Goal: Task Accomplishment & Management: Complete application form

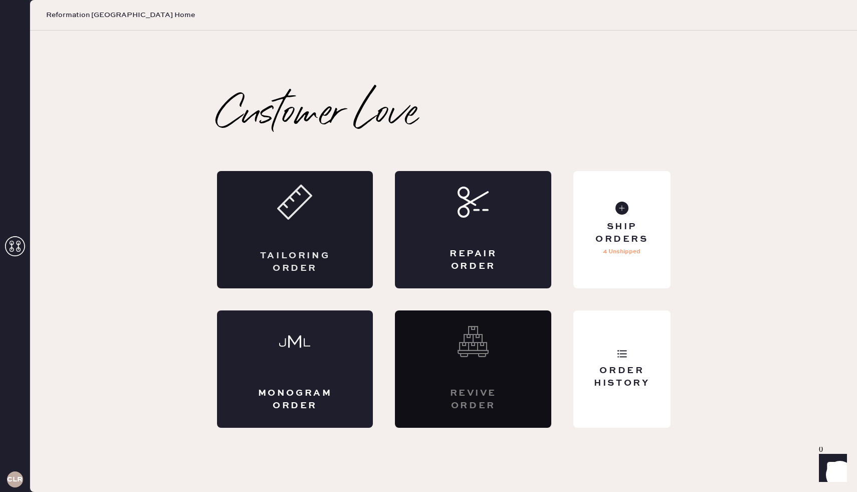
click at [285, 239] on div "Tailoring Order" at bounding box center [295, 229] width 156 height 117
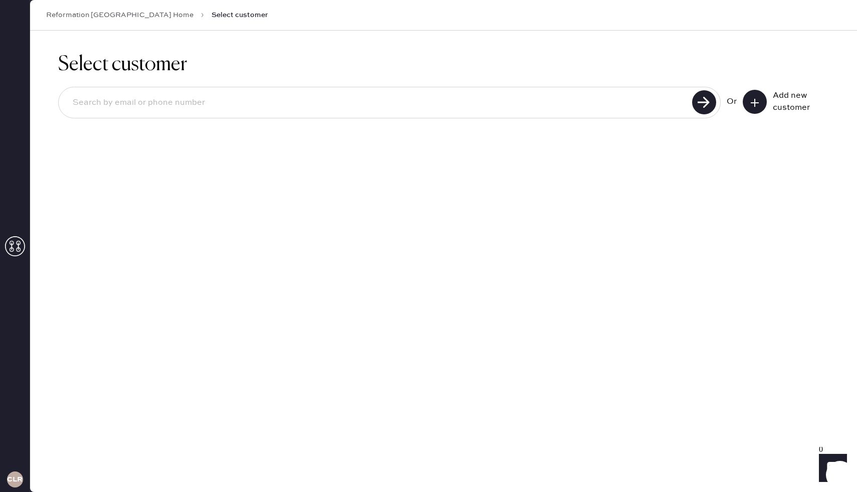
click at [622, 102] on input at bounding box center [377, 102] width 624 height 23
type input "[EMAIL_ADDRESS][DOMAIN_NAME]"
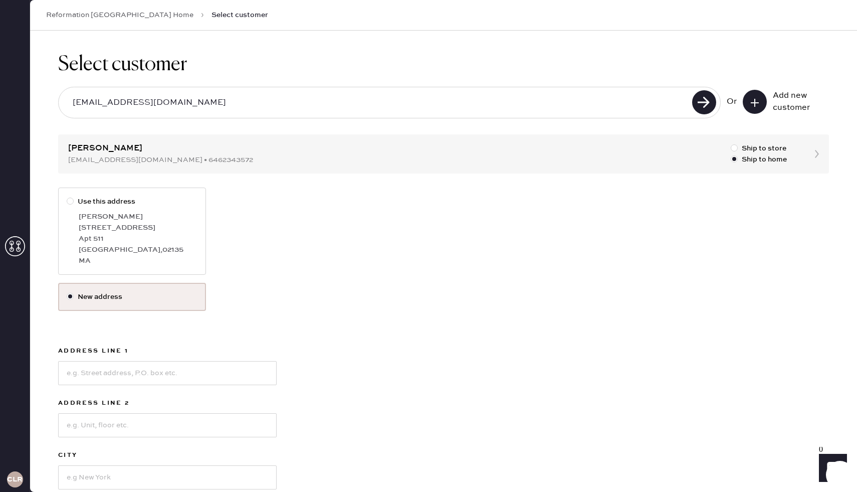
click at [177, 207] on label "Use this address Belle Ye 300 Allston St Apt 511 Boston , 02135 MA" at bounding box center [132, 230] width 148 height 87
click at [67, 196] on input "Use this address" at bounding box center [67, 196] width 1 height 1
radio input "true"
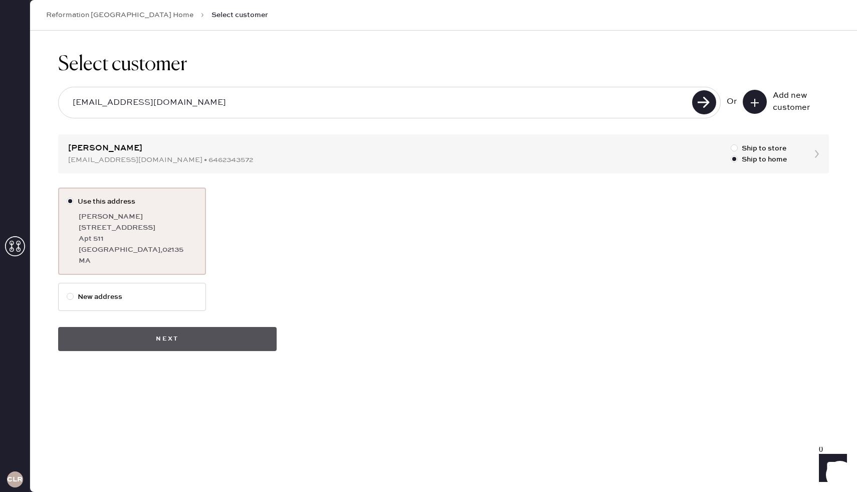
click at [173, 342] on button "Next" at bounding box center [167, 339] width 218 height 24
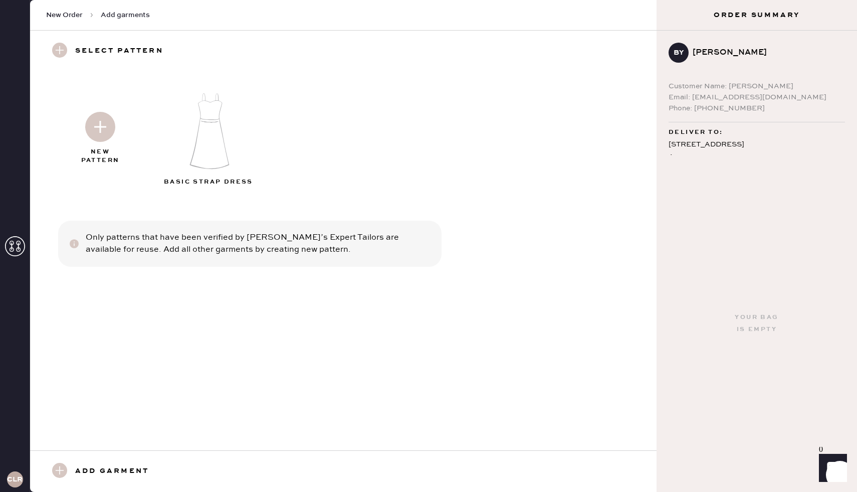
click at [217, 130] on img at bounding box center [209, 131] width 108 height 87
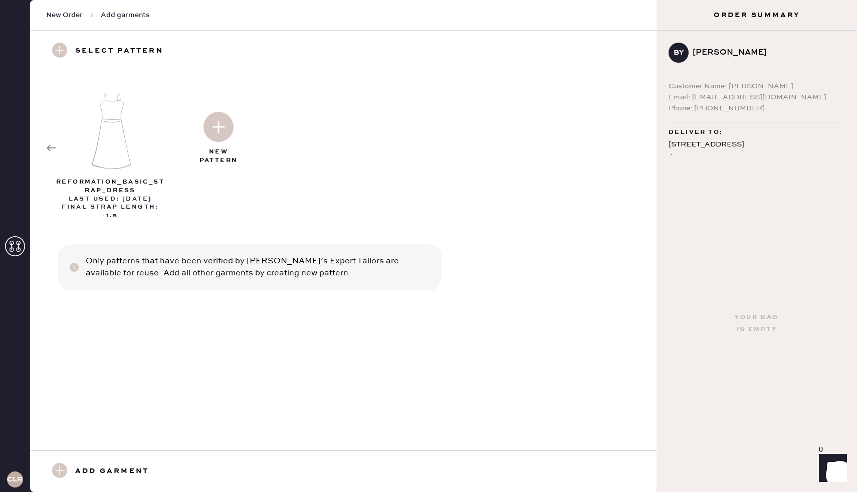
click at [223, 126] on img at bounding box center [218, 127] width 30 height 30
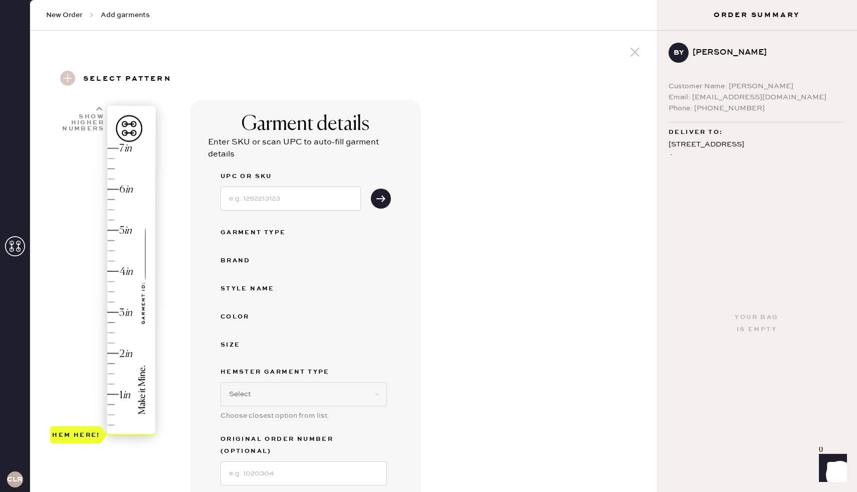
select select "6"
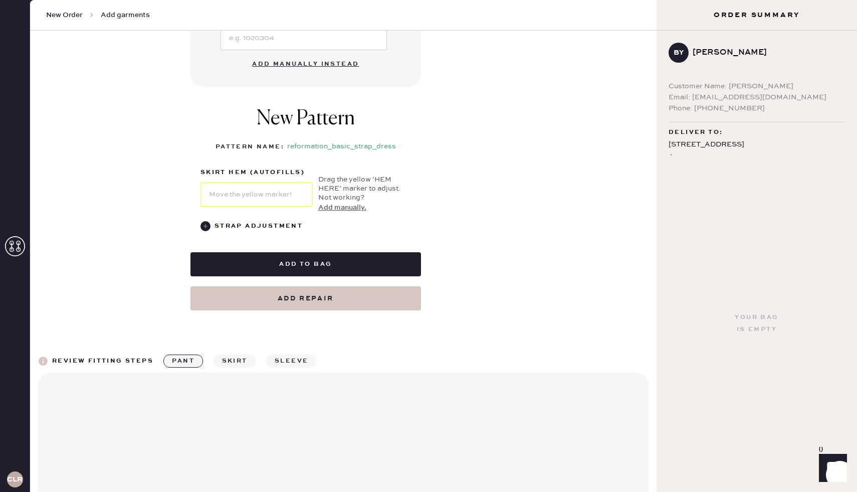
scroll to position [562, 0]
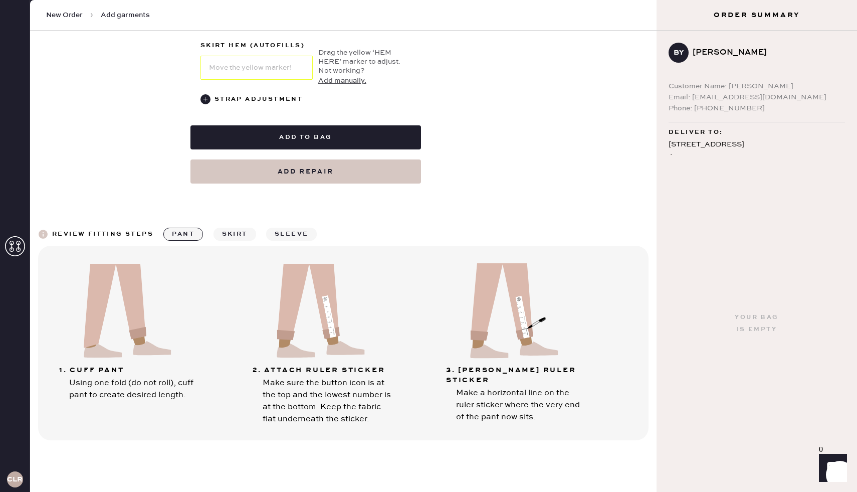
click at [302, 227] on button "sleeve" at bounding box center [291, 233] width 51 height 13
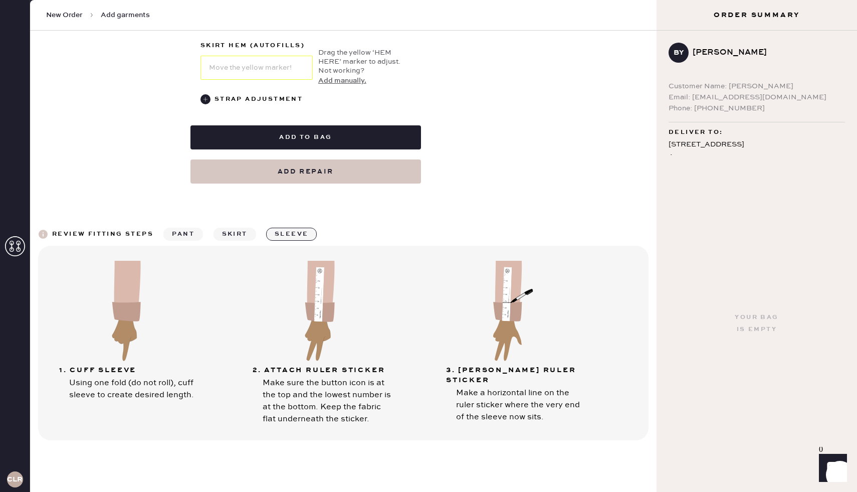
click at [249, 227] on button "skirt" at bounding box center [234, 233] width 43 height 13
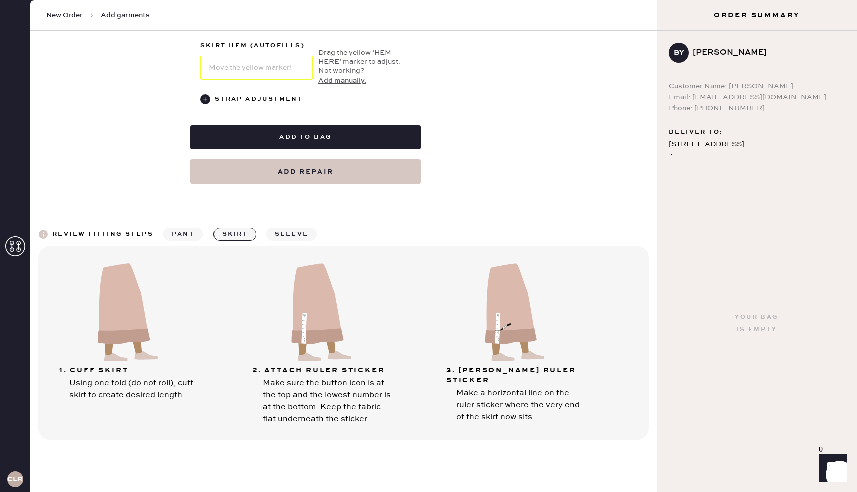
click at [188, 227] on button "pant" at bounding box center [183, 233] width 40 height 13
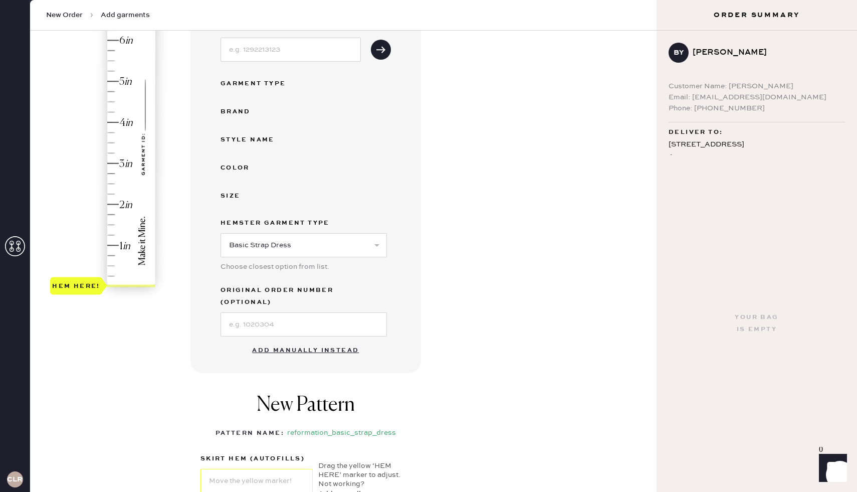
scroll to position [148, 0]
type input "2"
click at [125, 204] on div "Hem here!" at bounding box center [103, 143] width 107 height 296
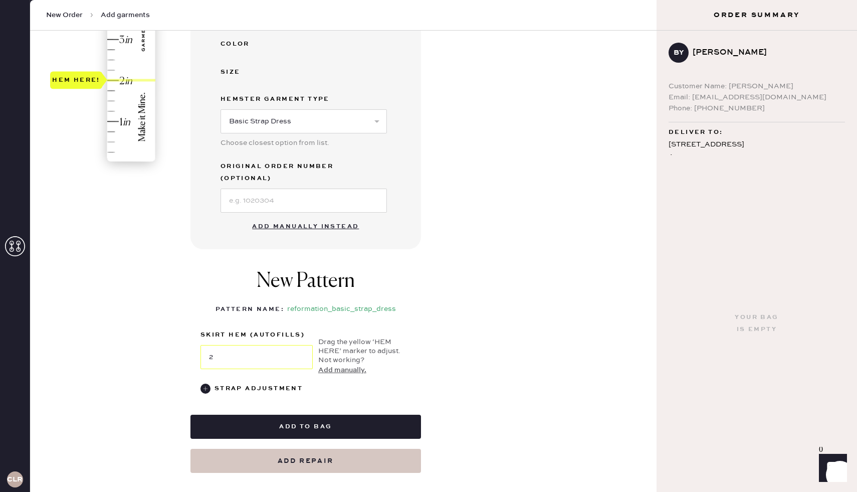
scroll to position [276, 0]
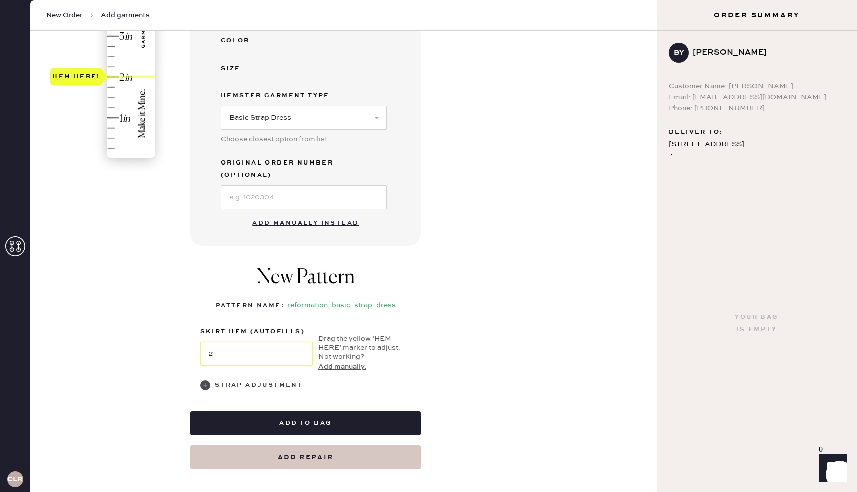
click at [207, 380] on use at bounding box center [205, 385] width 10 height 10
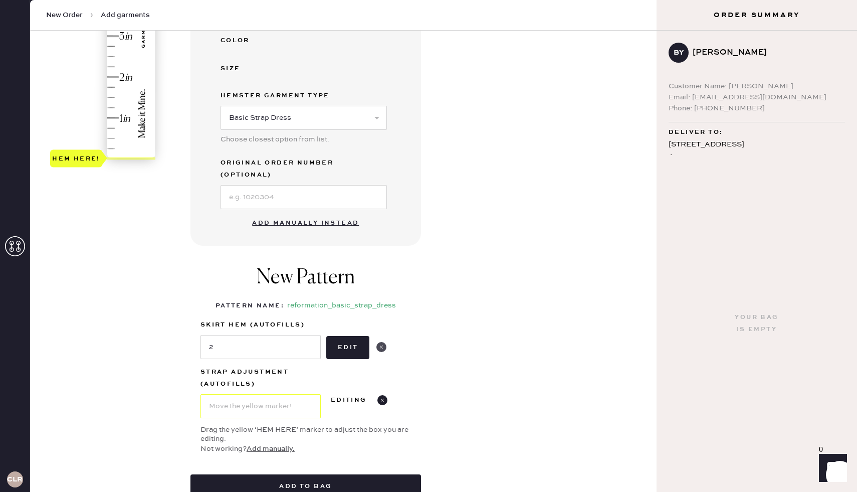
click at [383, 342] on use at bounding box center [381, 347] width 10 height 10
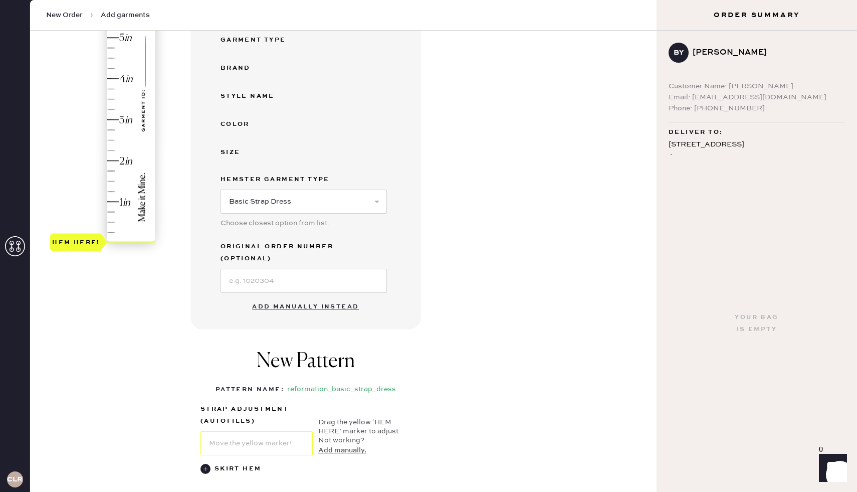
scroll to position [190, 0]
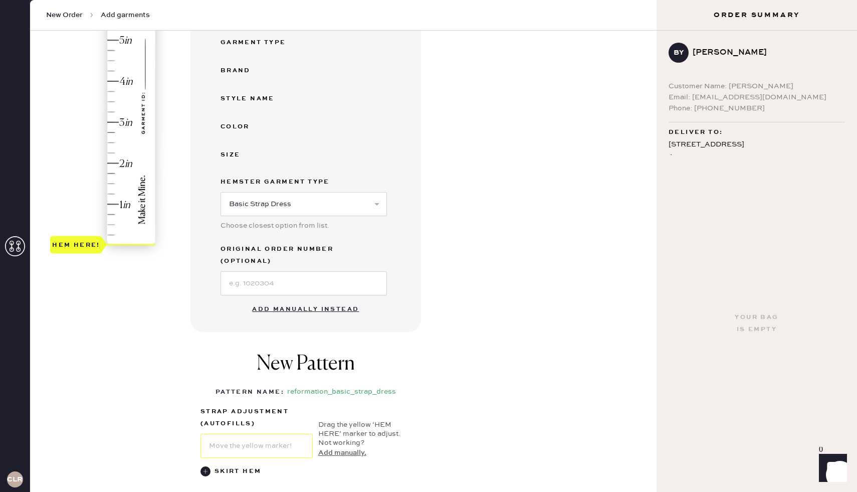
type input "2"
click at [123, 164] on div "Hem here!" at bounding box center [103, 102] width 107 height 296
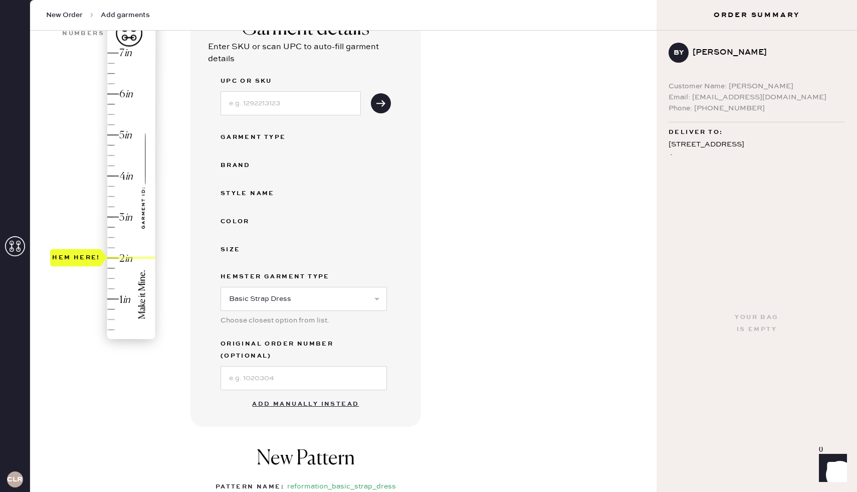
scroll to position [0, 0]
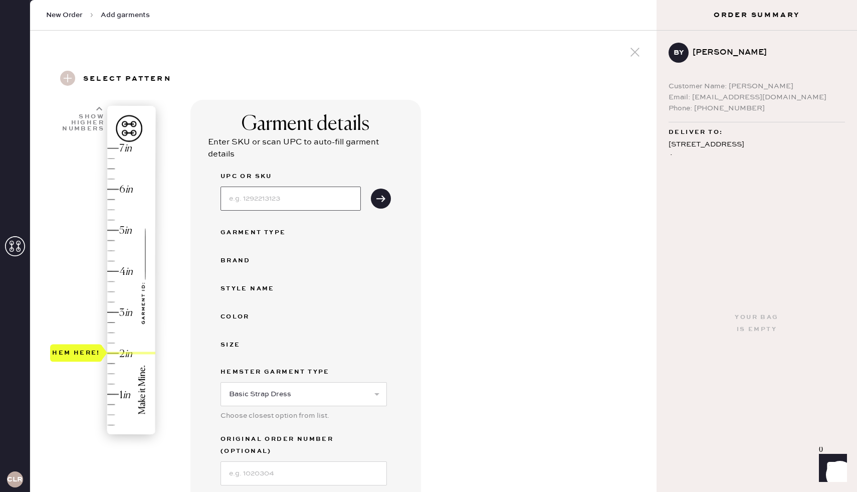
click at [290, 196] on input at bounding box center [290, 198] width 140 height 24
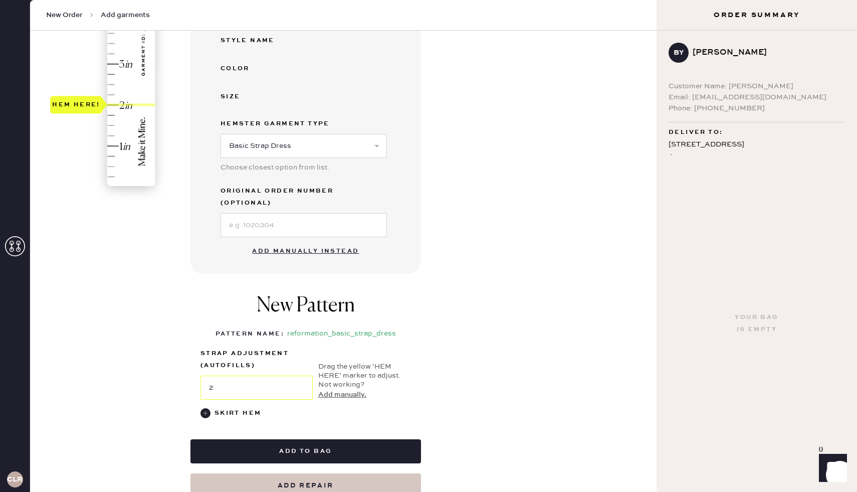
scroll to position [266, 0]
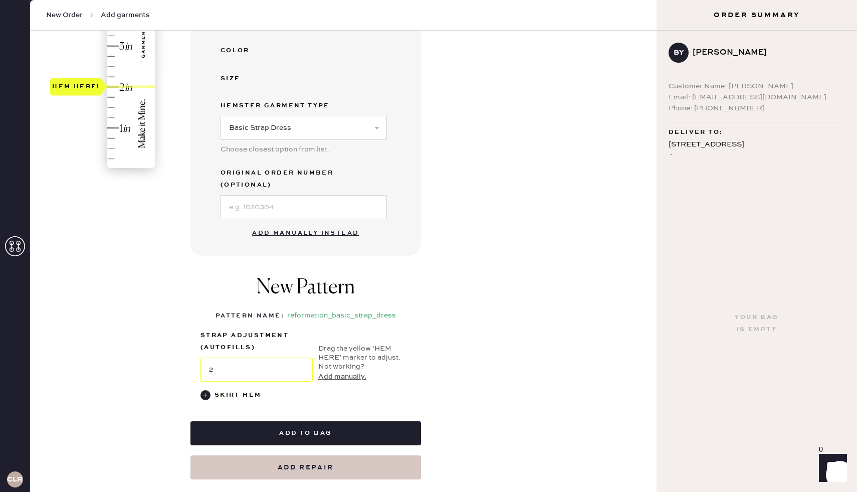
click at [265, 223] on button "Add manually instead" at bounding box center [305, 233] width 119 height 20
select select "6"
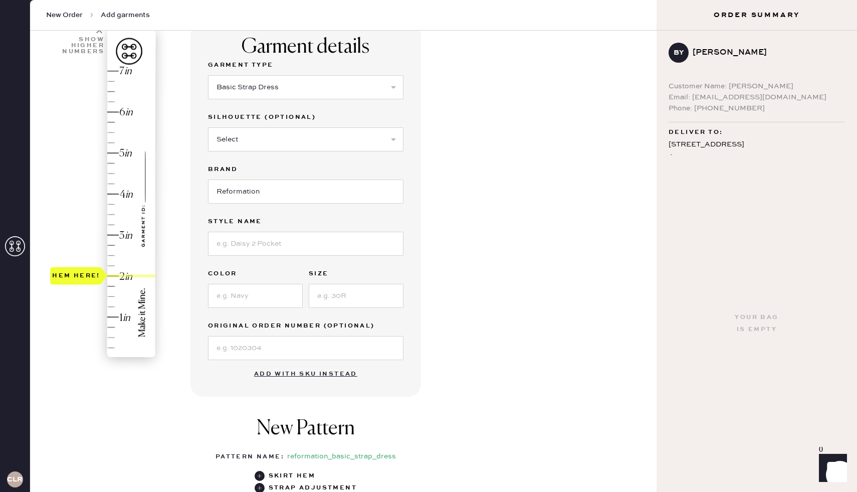
scroll to position [0, 0]
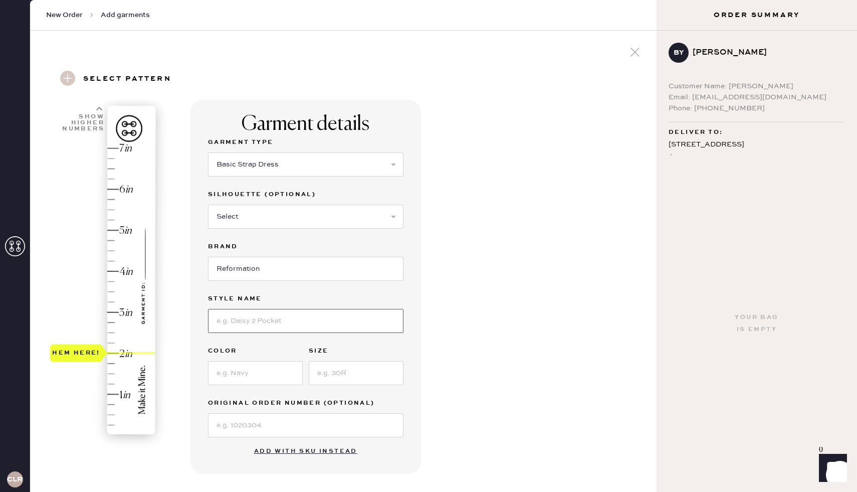
click at [253, 323] on input at bounding box center [305, 321] width 195 height 24
type input "Hari Dress"
click at [249, 366] on input at bounding box center [255, 373] width 95 height 24
type input "Met"
type input "XS"
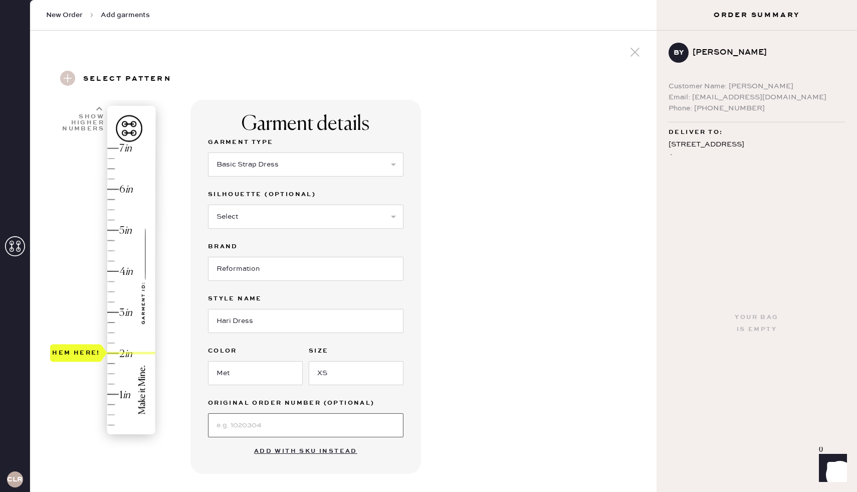
click at [226, 425] on input at bounding box center [305, 425] width 195 height 24
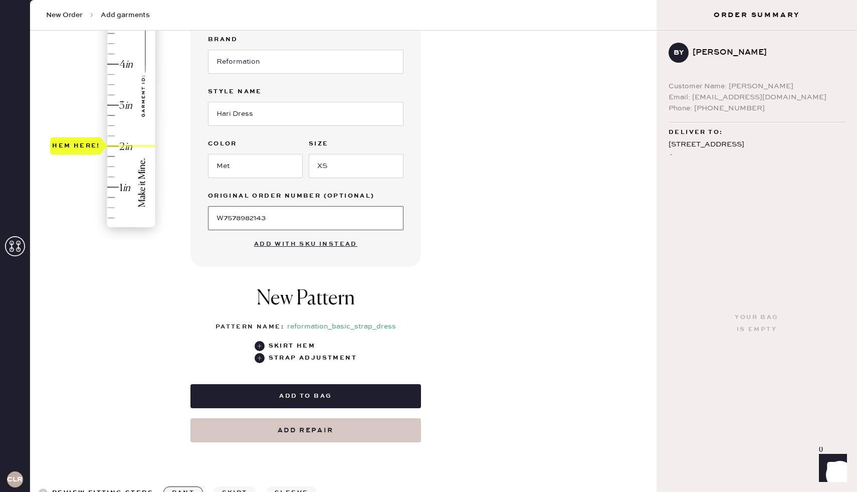
scroll to position [208, 0]
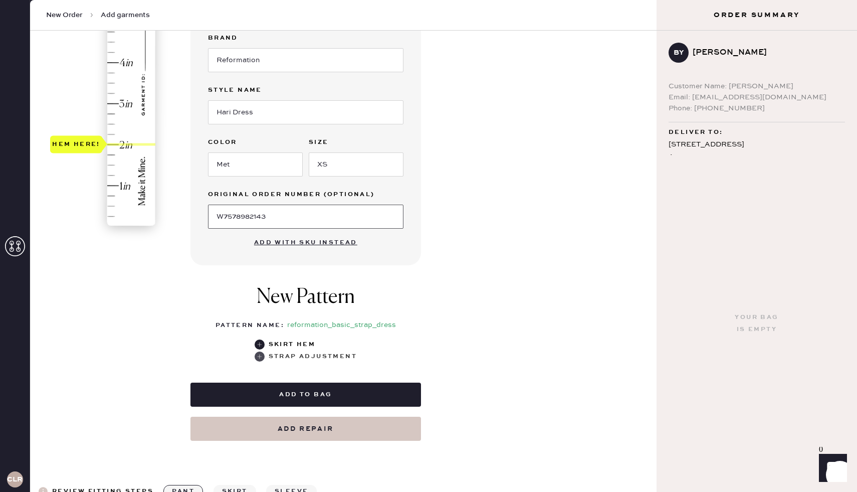
type input "W7578982143"
click at [262, 356] on use at bounding box center [260, 356] width 10 height 10
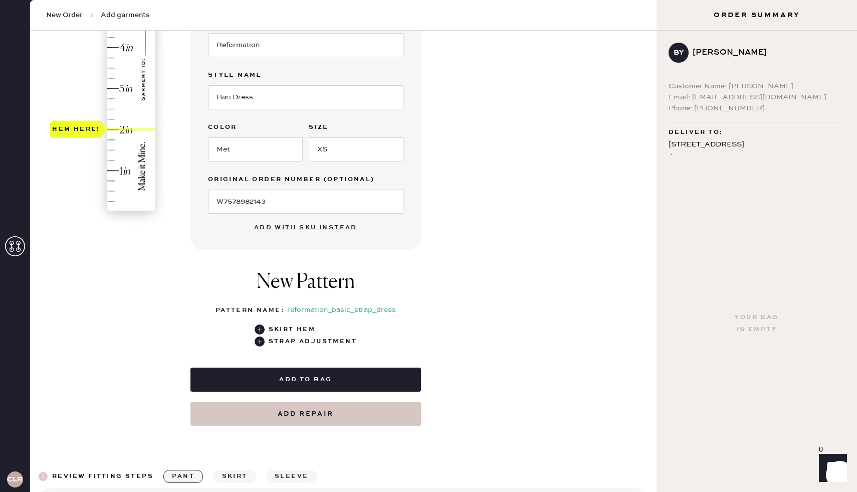
scroll to position [233, 0]
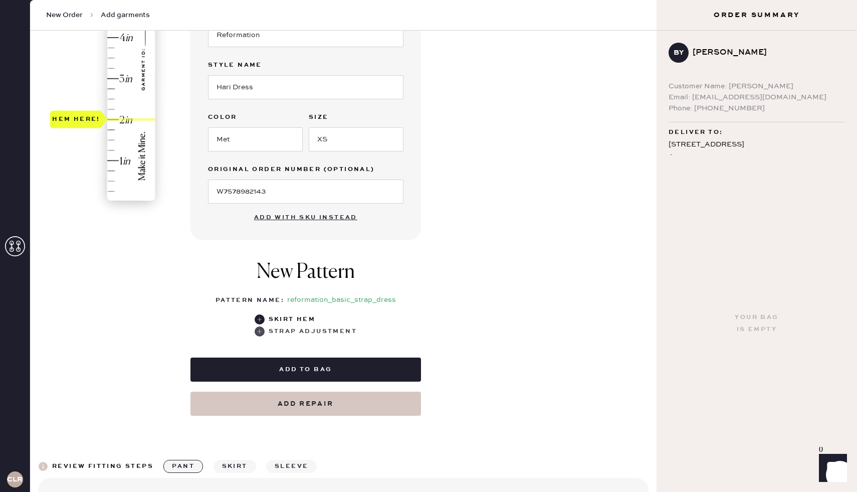
click at [261, 332] on use at bounding box center [260, 331] width 10 height 10
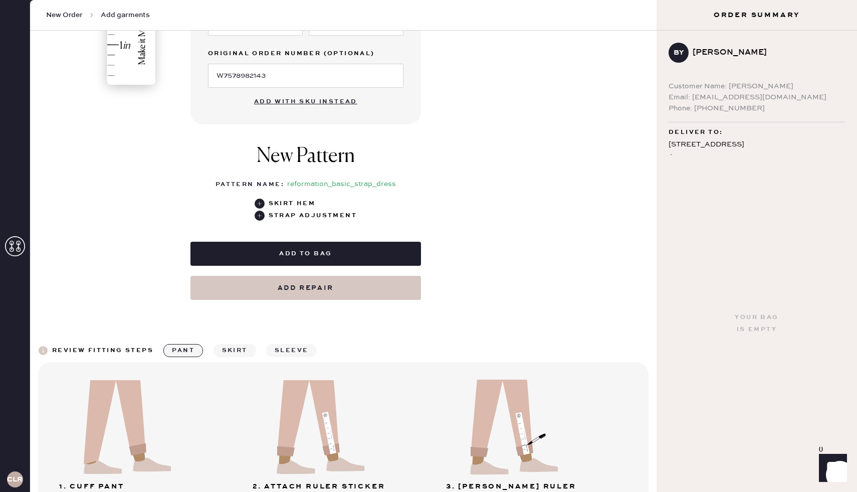
scroll to position [351, 0]
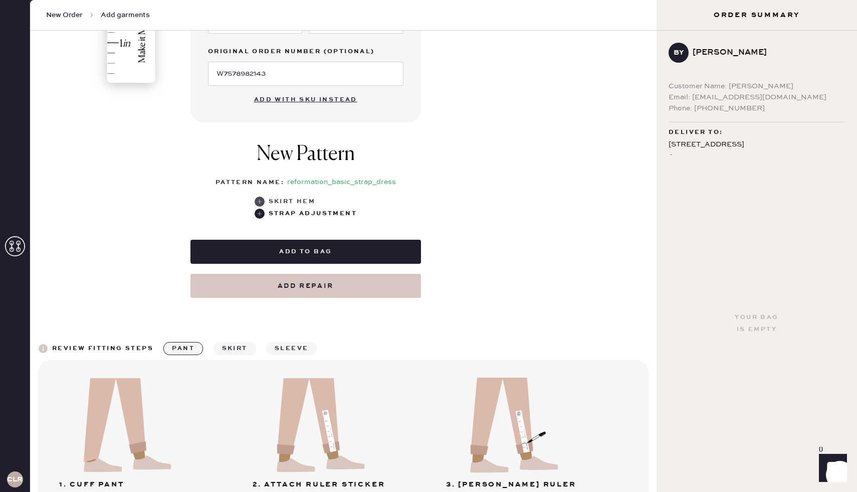
click at [262, 199] on use at bounding box center [260, 201] width 10 height 10
click at [261, 213] on use at bounding box center [260, 213] width 10 height 10
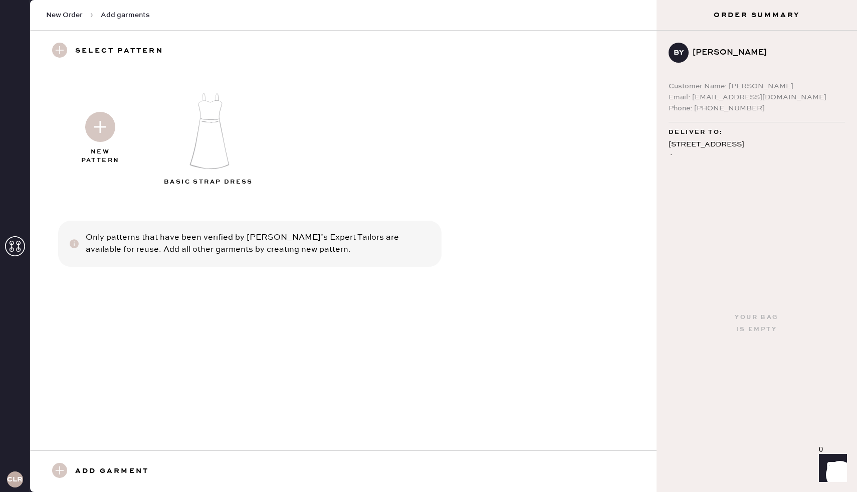
click at [104, 132] on img at bounding box center [100, 127] width 30 height 30
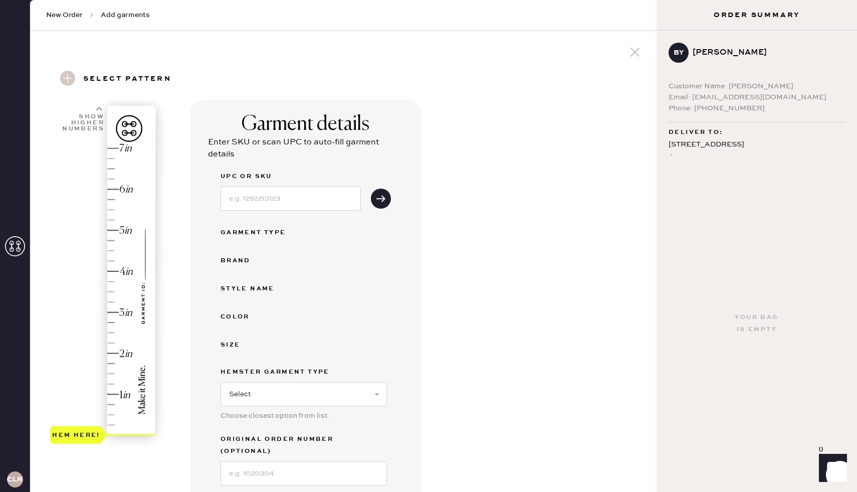
click at [68, 78] on use at bounding box center [67, 78] width 15 height 15
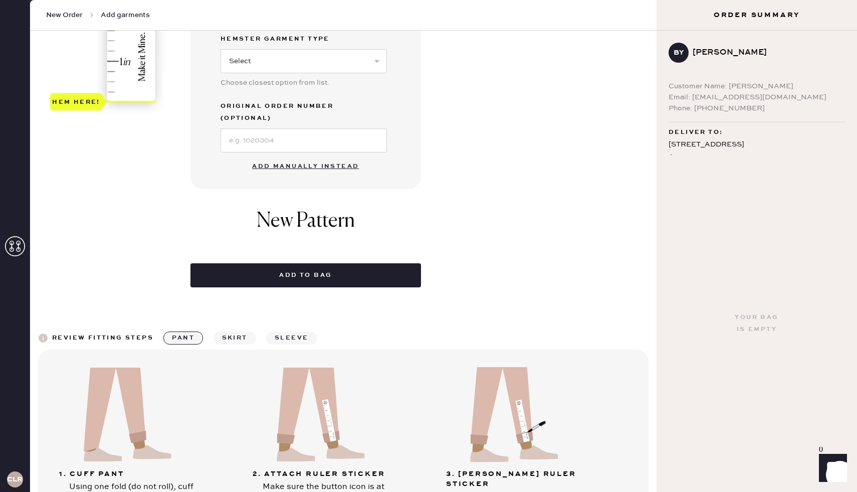
scroll to position [335, 0]
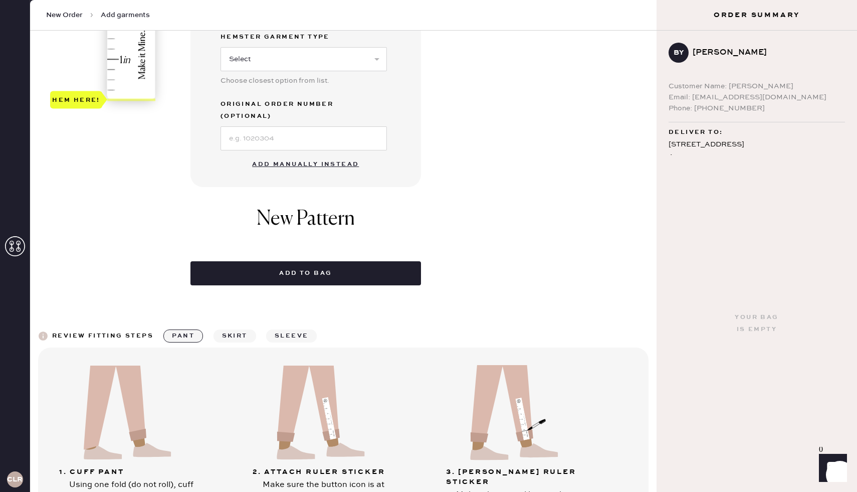
click at [319, 154] on button "Add manually instead" at bounding box center [305, 164] width 119 height 20
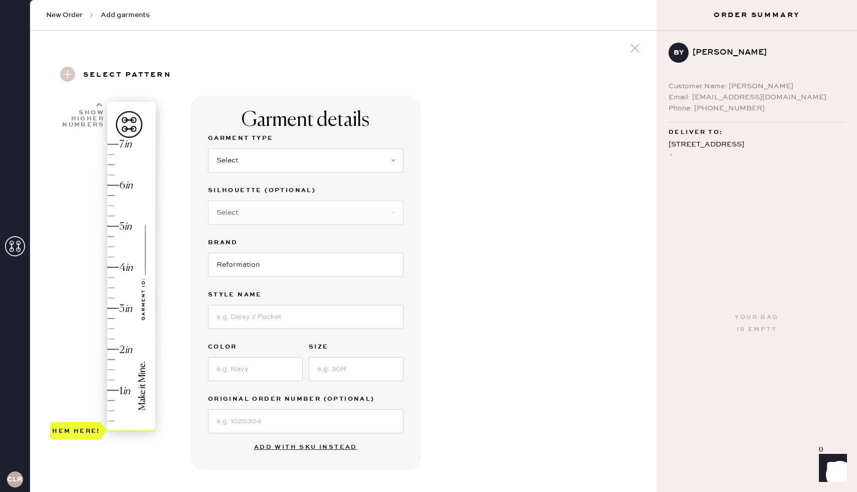
scroll to position [0, 0]
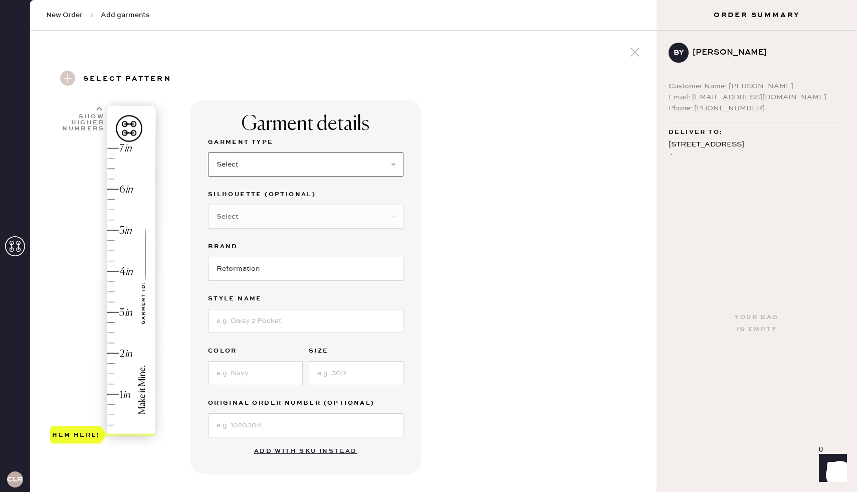
click at [262, 164] on select "Select Basic Skirt Jeans Leggings Pants Shorts Basic Sleeved Dress Basic Sleeve…" at bounding box center [305, 164] width 195 height 24
select select "6"
click at [258, 220] on select "Select Maxi Dress Midi Dress Mini Dress Other" at bounding box center [305, 216] width 195 height 24
select select "38"
click at [243, 319] on input at bounding box center [305, 321] width 195 height 24
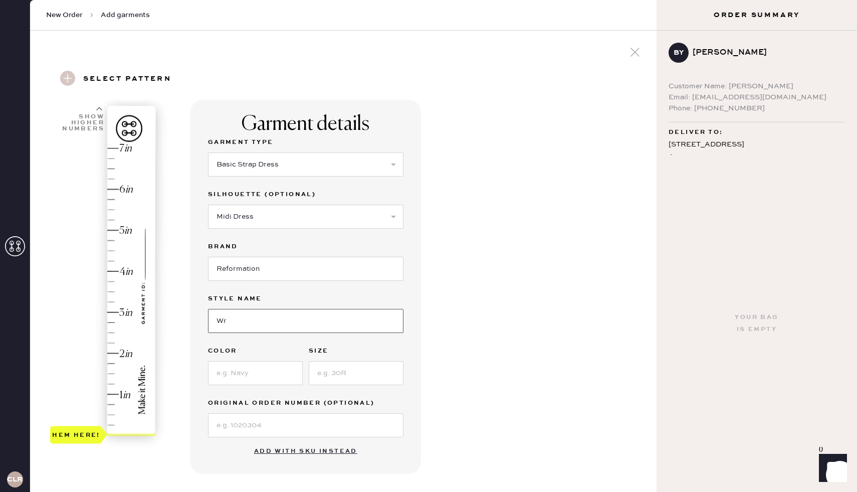
type input "W"
type input "Hari Dress"
click at [252, 374] on input at bounding box center [255, 373] width 95 height 24
type input "Met"
click at [370, 378] on input at bounding box center [356, 373] width 95 height 24
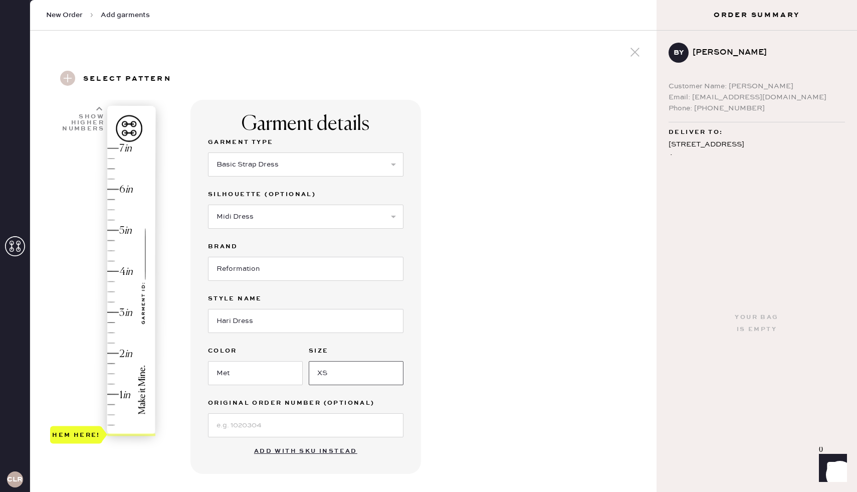
type input "XS"
click at [263, 421] on input at bounding box center [305, 425] width 195 height 24
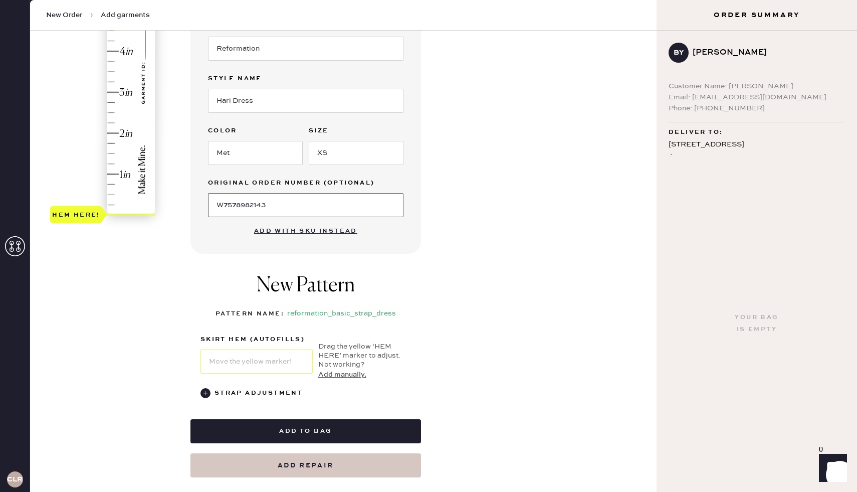
scroll to position [223, 0]
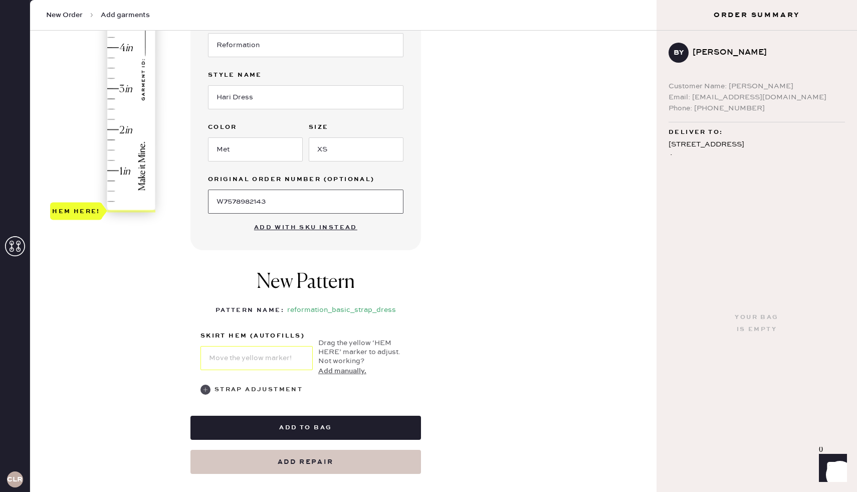
type input "W7578982143"
click at [205, 390] on use at bounding box center [205, 389] width 10 height 10
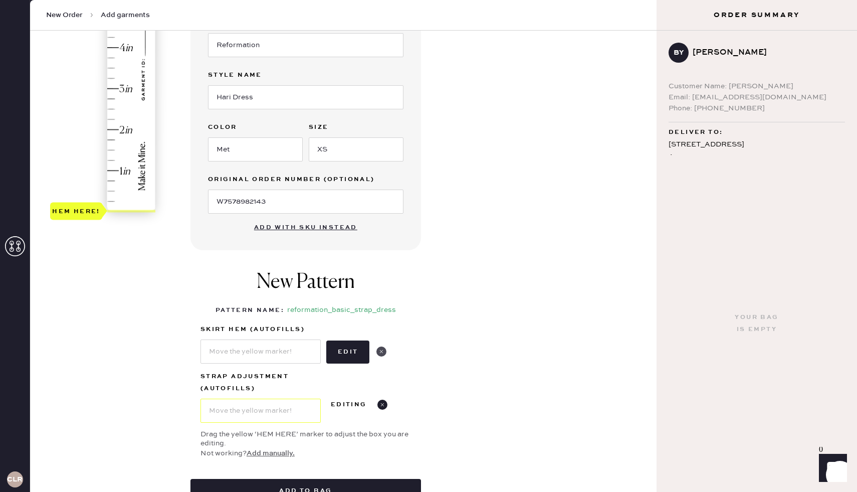
click at [381, 350] on use at bounding box center [381, 351] width 10 height 10
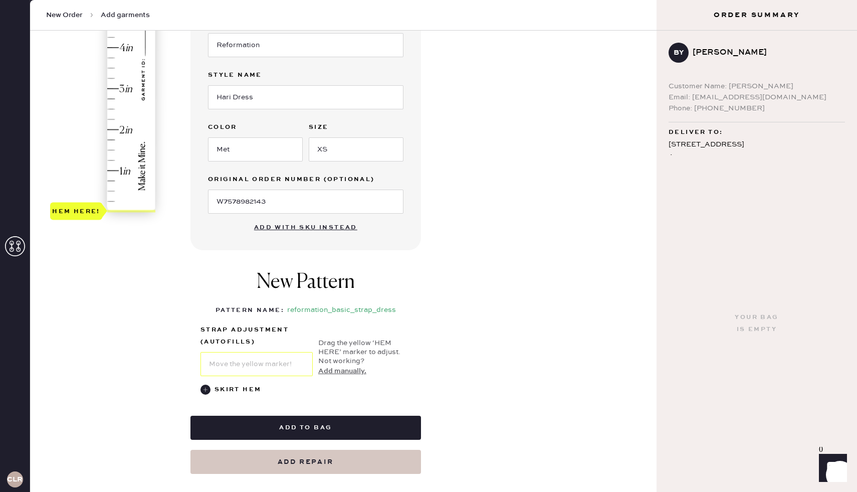
type input "2"
click at [127, 132] on div "Hem here!" at bounding box center [103, 68] width 107 height 296
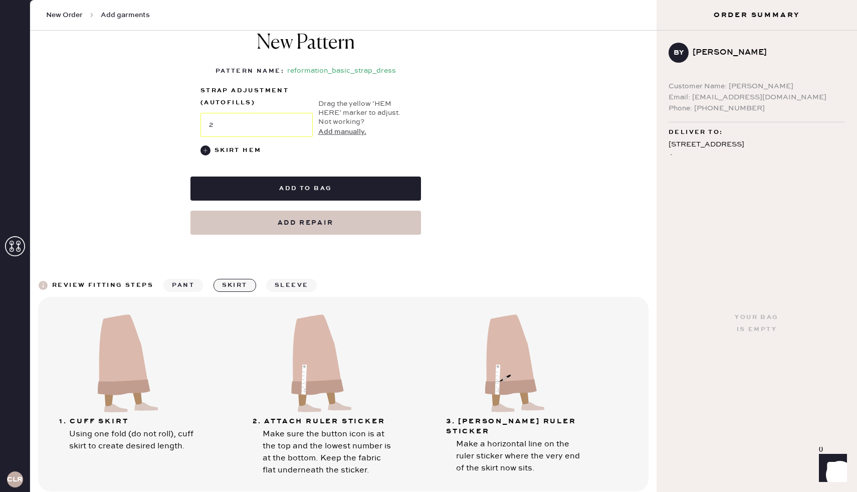
scroll to position [466, 0]
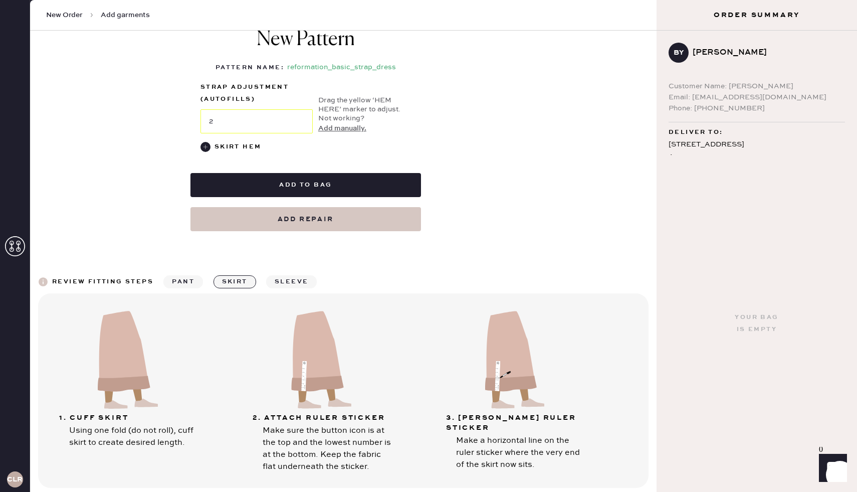
click at [287, 281] on button "sleeve" at bounding box center [291, 281] width 51 height 13
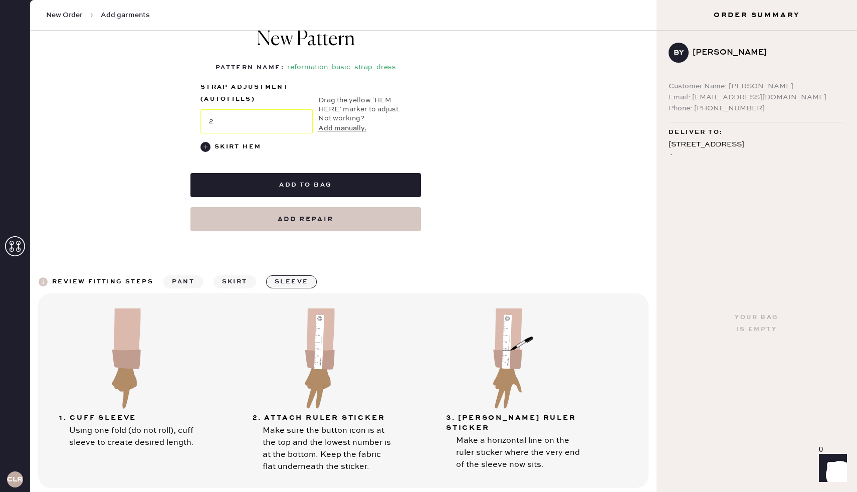
click at [183, 282] on button "pant" at bounding box center [183, 281] width 40 height 13
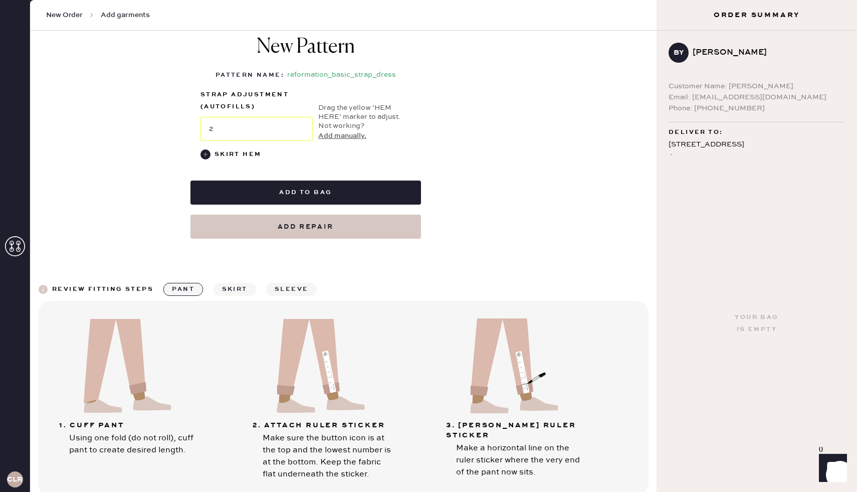
scroll to position [500, 0]
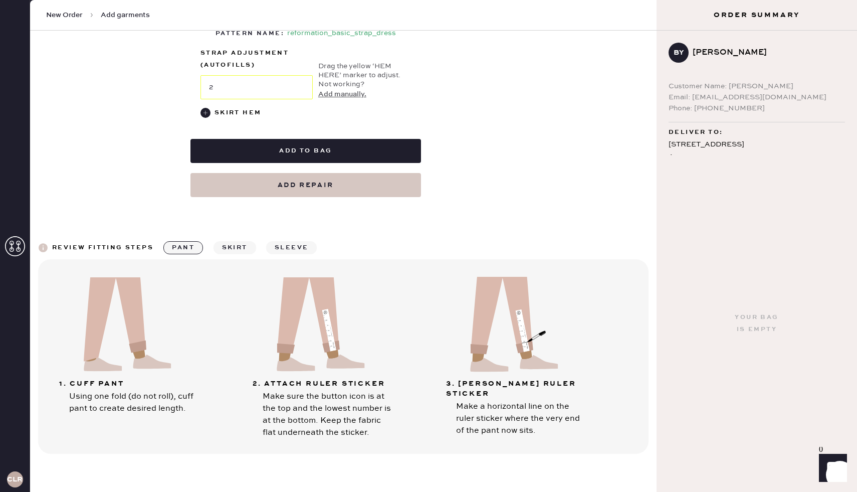
click at [224, 246] on button "skirt" at bounding box center [234, 247] width 43 height 13
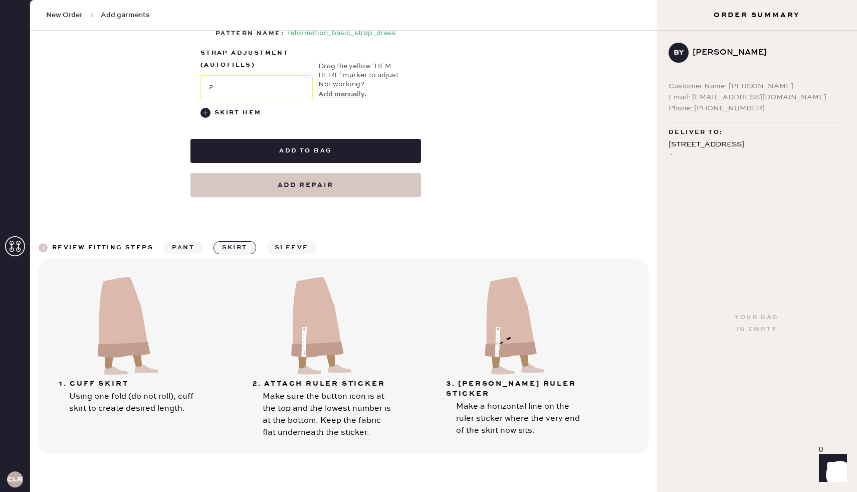
click at [287, 245] on button "sleeve" at bounding box center [291, 247] width 51 height 13
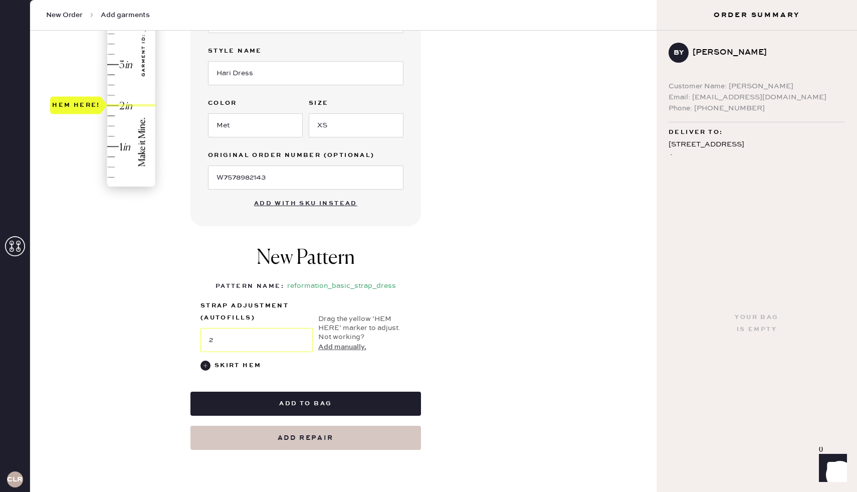
scroll to position [239, 0]
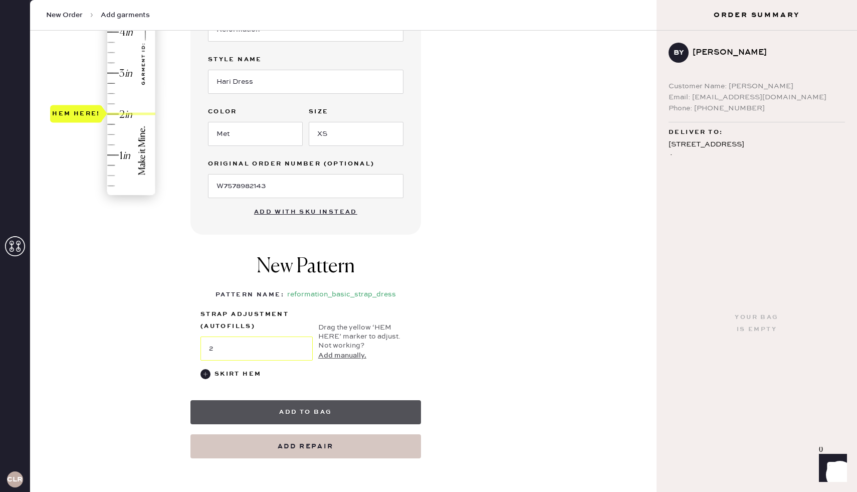
click at [310, 410] on button "Add to bag" at bounding box center [305, 412] width 230 height 24
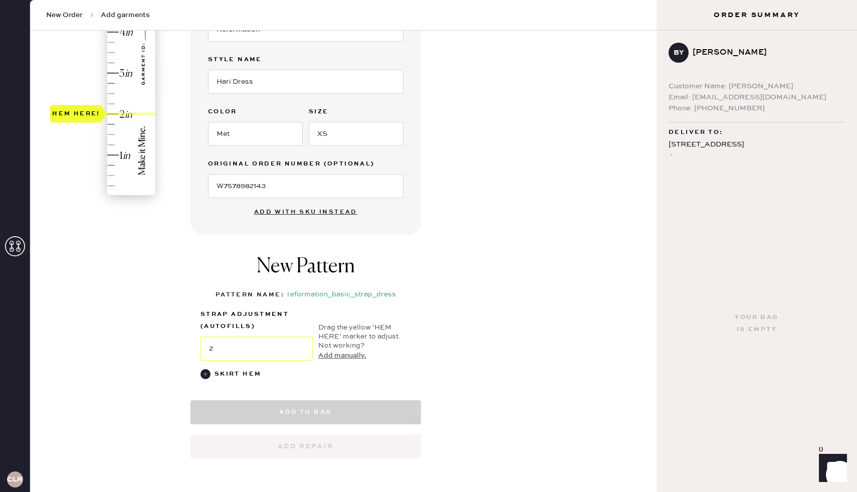
select select "6"
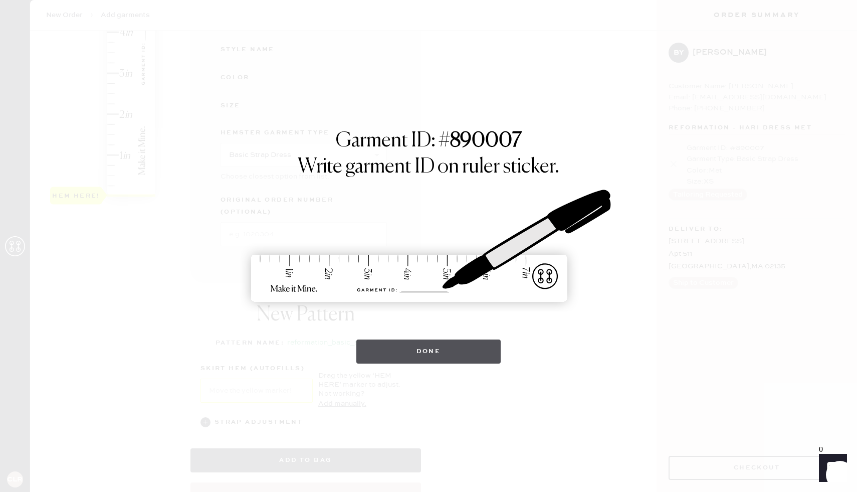
click at [431, 352] on button "Done" at bounding box center [428, 351] width 145 height 24
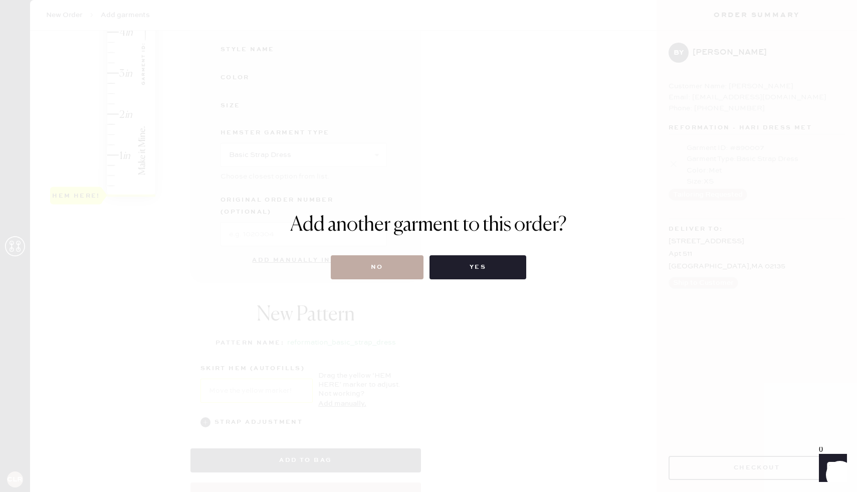
click at [384, 265] on button "No" at bounding box center [377, 267] width 93 height 24
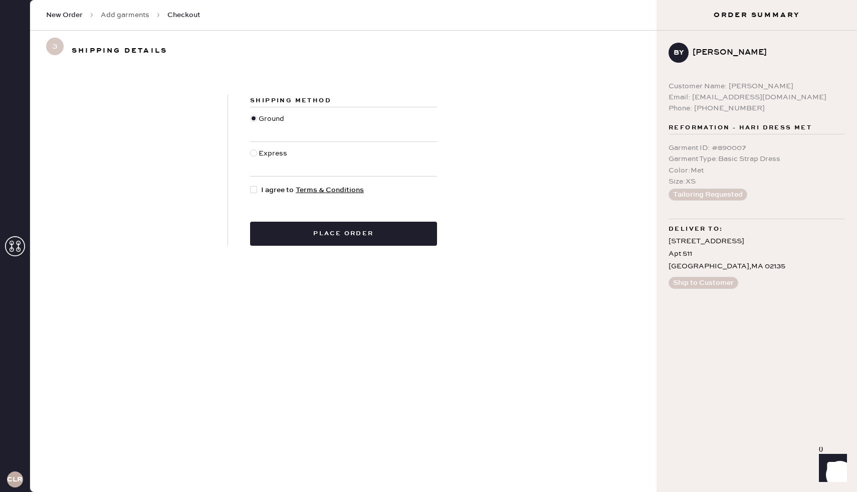
click at [253, 187] on div at bounding box center [253, 189] width 7 height 7
click at [251, 185] on input "I agree to Terms & Conditions" at bounding box center [250, 184] width 1 height 1
checkbox input "true"
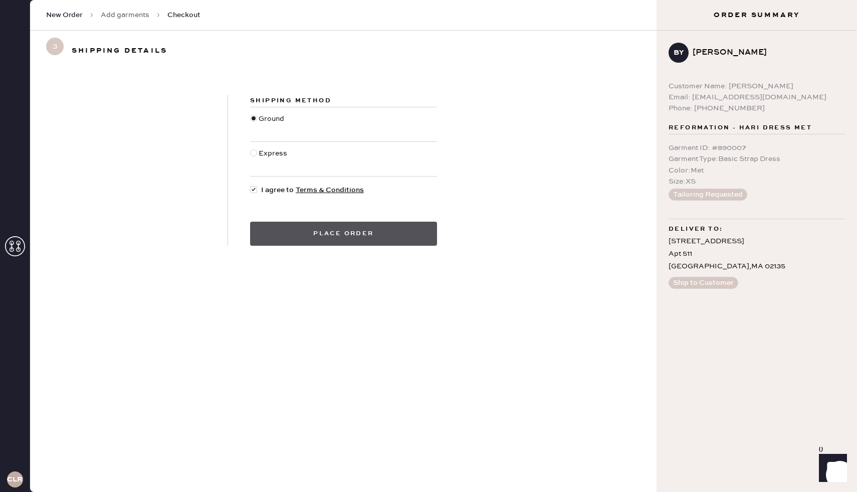
click at [339, 236] on button "Place order" at bounding box center [343, 233] width 187 height 24
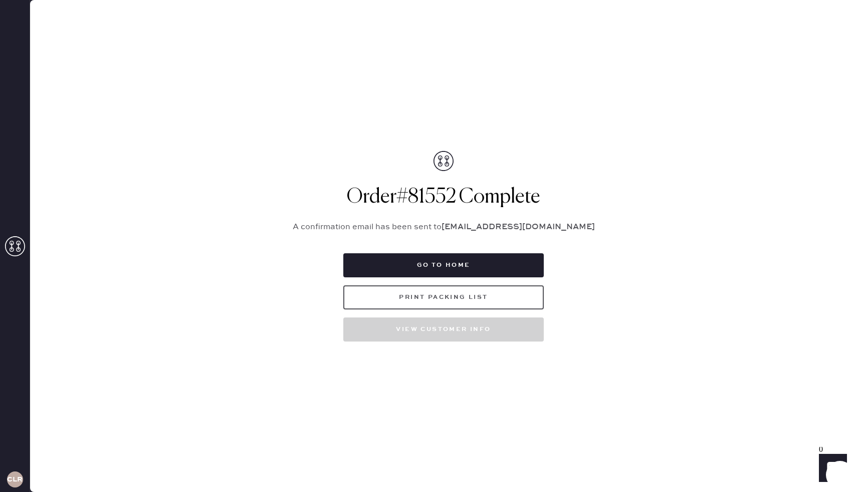
click at [401, 294] on button "Print Packing List" at bounding box center [443, 297] width 200 height 24
